Goal: Find specific page/section: Find specific page/section

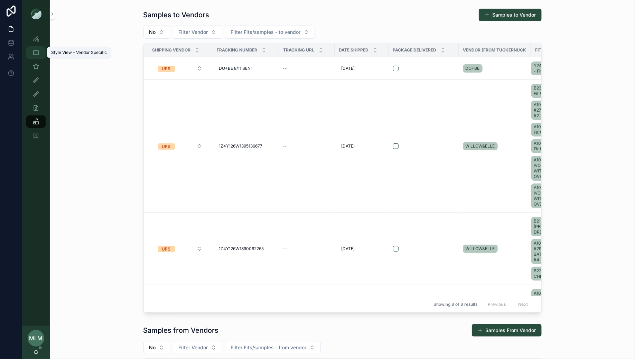
click at [34, 52] on icon "scrollable content" at bounding box center [36, 52] width 7 height 7
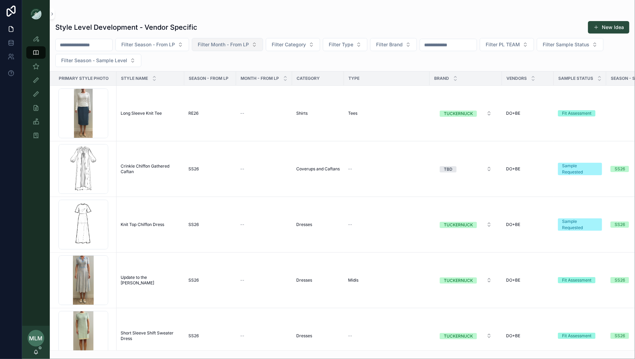
click at [236, 44] on span "Filter Month - From LP" at bounding box center [223, 44] width 51 height 7
type input "***"
click at [216, 73] on div "DECEMBER" at bounding box center [234, 72] width 83 height 11
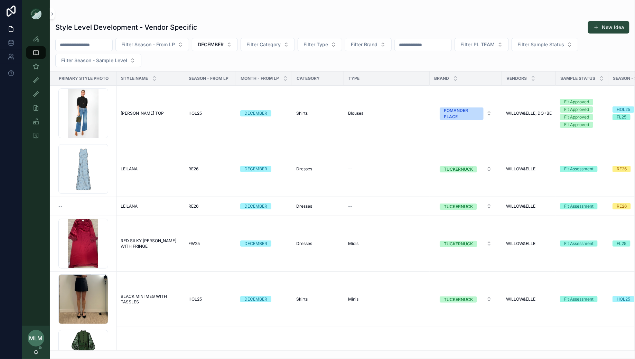
click at [429, 43] on input "scrollable content" at bounding box center [423, 45] width 57 height 10
click at [361, 42] on span "Filter Brand" at bounding box center [364, 44] width 27 height 7
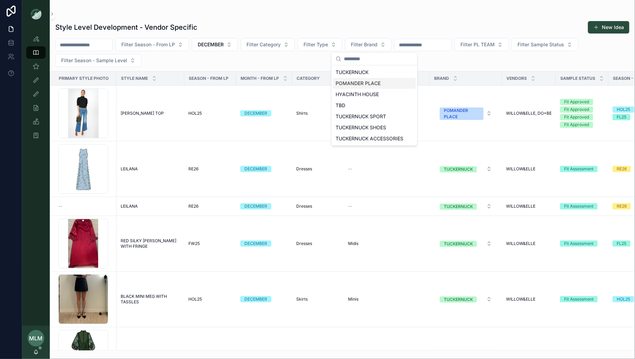
click at [355, 85] on div "POMANDER PLACE" at bounding box center [374, 83] width 83 height 11
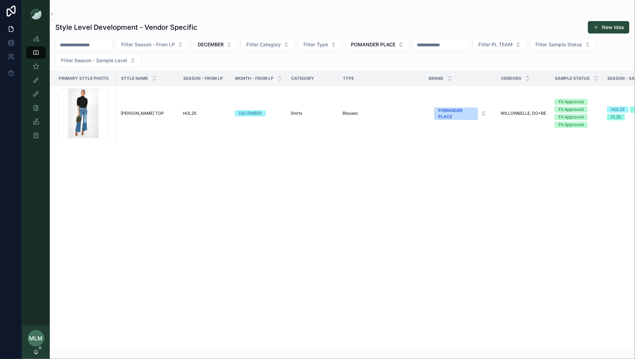
click at [351, 23] on div "Style Level Development - Vendor Specific New Idea" at bounding box center [342, 27] width 574 height 13
click at [322, 213] on div "Primary Style Photo Style Name Season - From LP Month - From LP Category Type B…" at bounding box center [342, 211] width 585 height 279
